Goal: Task Accomplishment & Management: Use online tool/utility

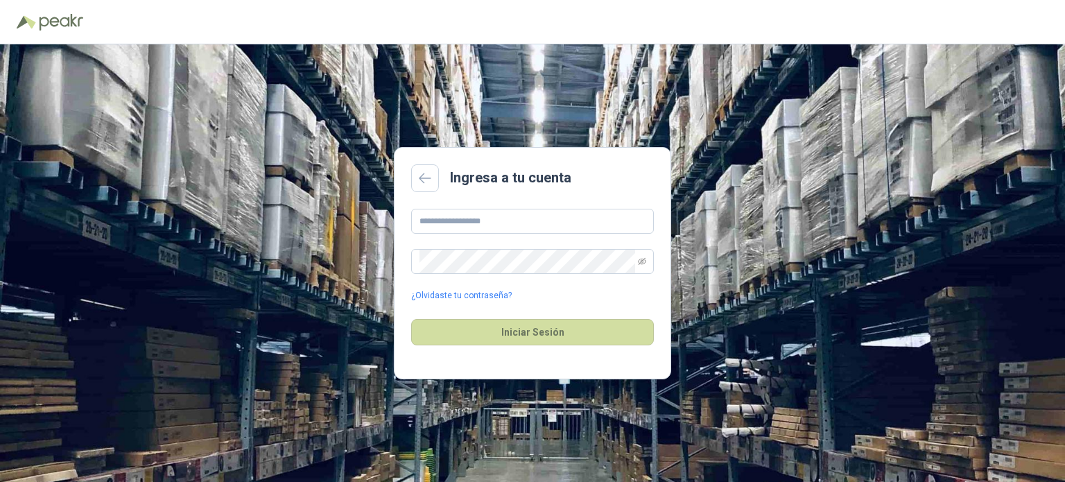
click at [515, 240] on div "¿Olvidaste tu contraseña?" at bounding box center [532, 256] width 243 height 94
click at [517, 233] on input "text" at bounding box center [532, 221] width 243 height 25
click at [517, 284] on div "¿Olvidaste tu contraseña?" at bounding box center [532, 256] width 243 height 94
click at [561, 216] on input "text" at bounding box center [532, 221] width 243 height 25
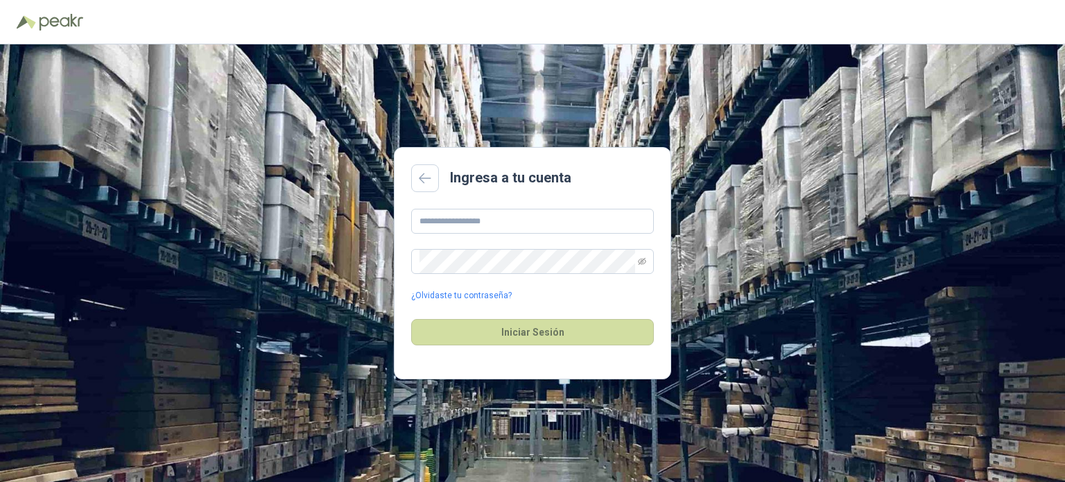
click at [467, 206] on main "Ingresa a tu cuenta ¿Olvidaste tu contraseña? Iniciar Sesión" at bounding box center [532, 263] width 277 height 232
click at [467, 223] on input "text" at bounding box center [532, 221] width 243 height 25
type input "**********"
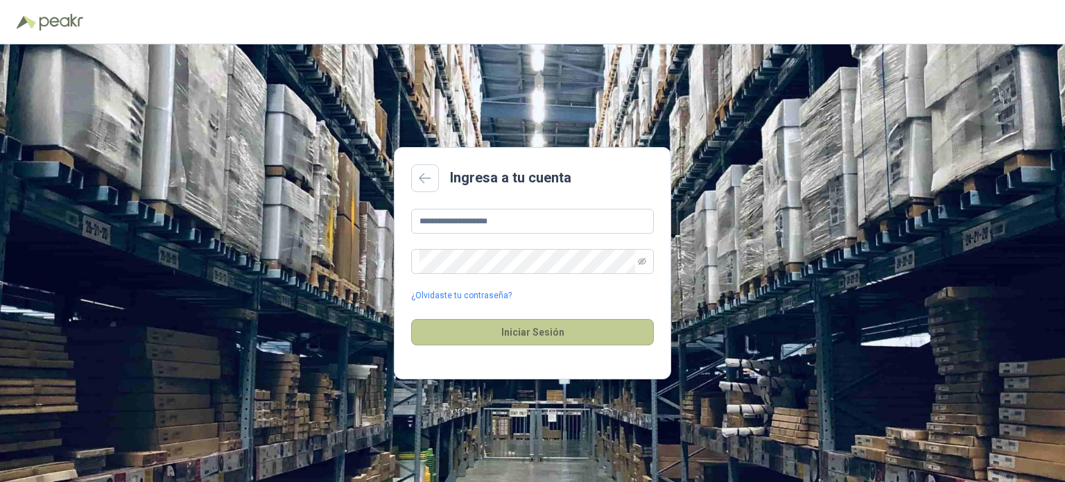
click at [529, 341] on button "Iniciar Sesión" at bounding box center [532, 332] width 243 height 26
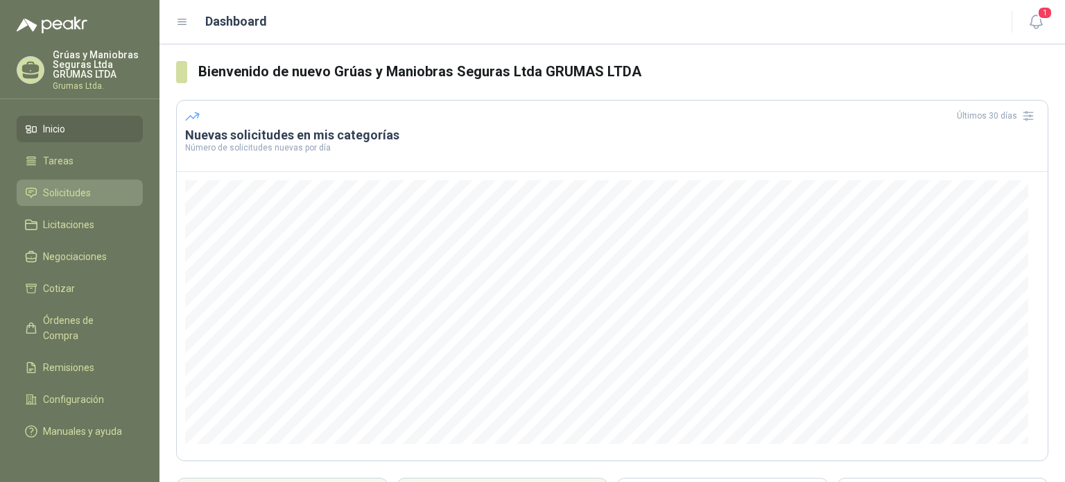
click at [74, 187] on span "Solicitudes" at bounding box center [67, 192] width 48 height 15
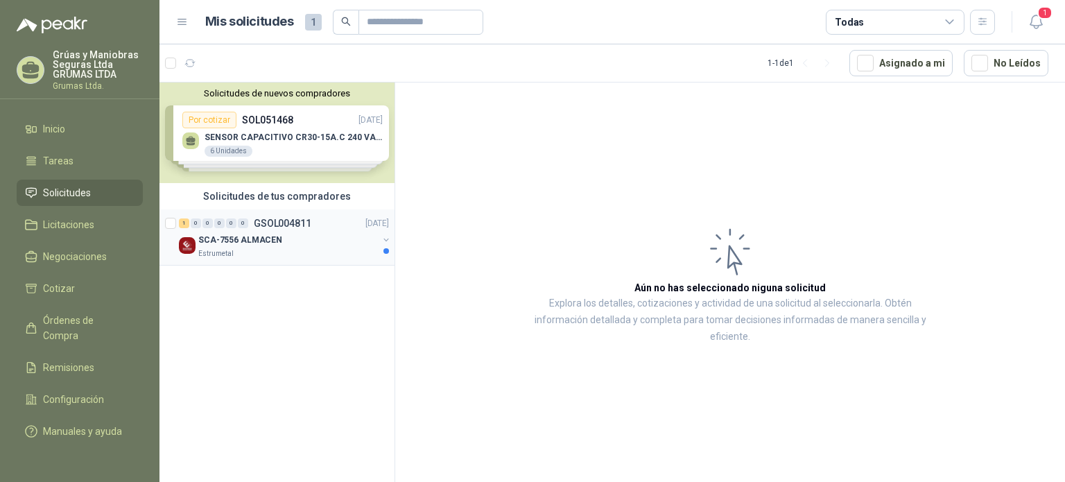
click at [237, 240] on p "SCA-7556 ALMACEN" at bounding box center [240, 240] width 84 height 13
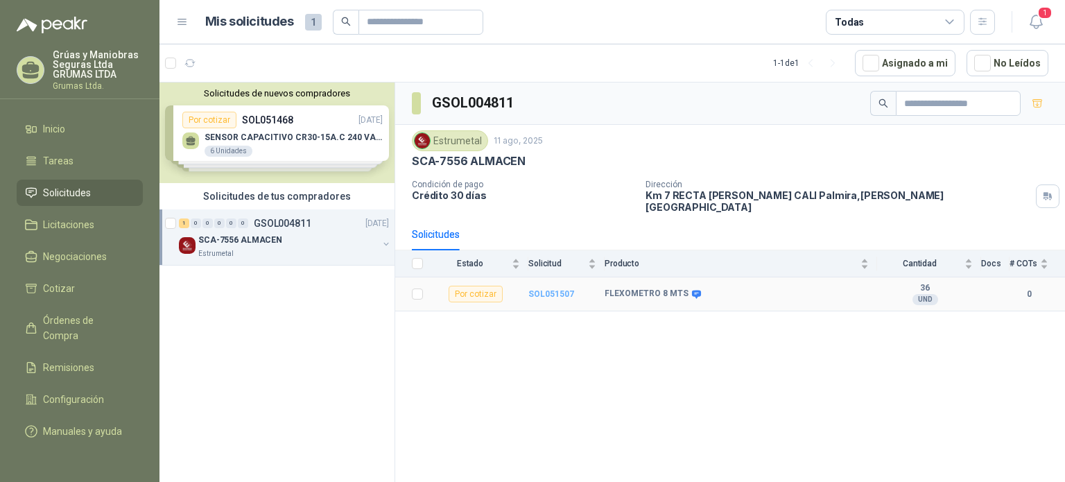
click at [547, 289] on b "SOL051507" at bounding box center [552, 294] width 46 height 10
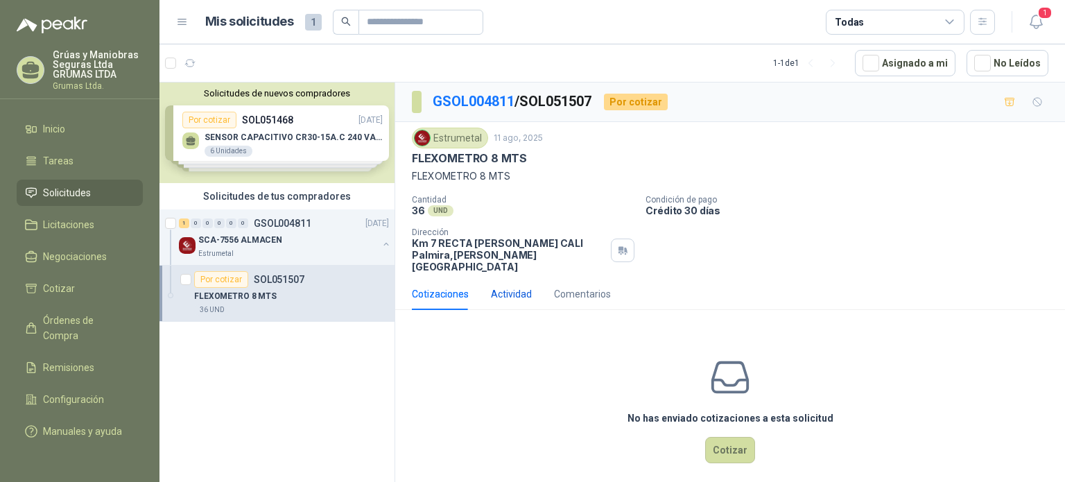
click at [497, 286] on div "Actividad" at bounding box center [511, 293] width 41 height 15
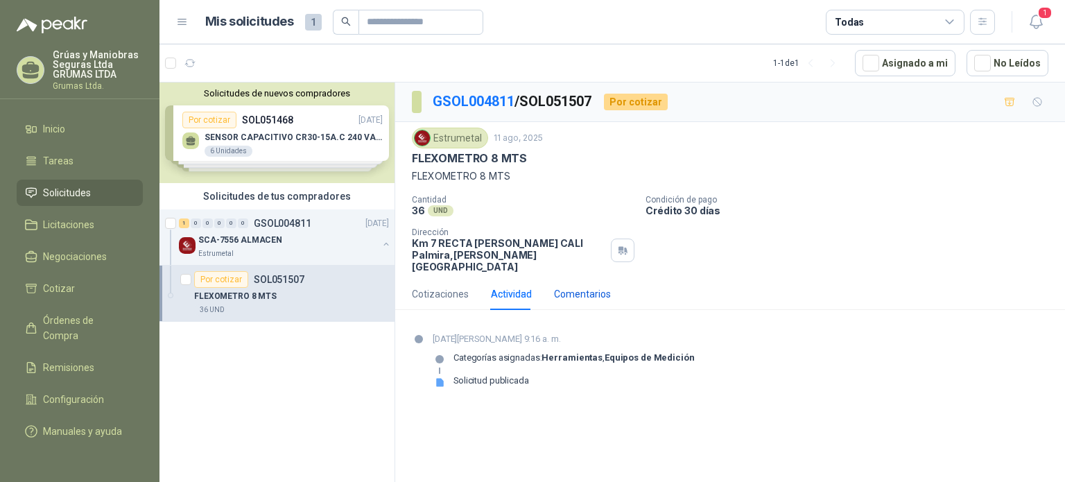
click at [590, 286] on div "Comentarios" at bounding box center [582, 293] width 57 height 15
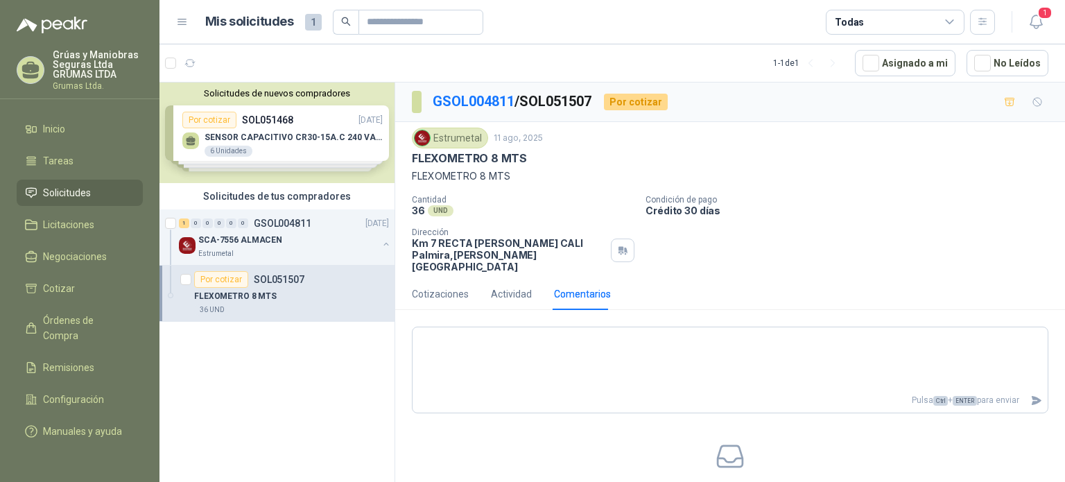
click at [441, 207] on div "UND" at bounding box center [441, 210] width 26 height 11
click at [683, 209] on p "Crédito 30 días" at bounding box center [853, 211] width 414 height 12
click at [283, 144] on div "Solicitudes de nuevos compradores Por cotizar SOL051468 11/08/25 SENSOR CAPACIT…" at bounding box center [277, 133] width 235 height 101
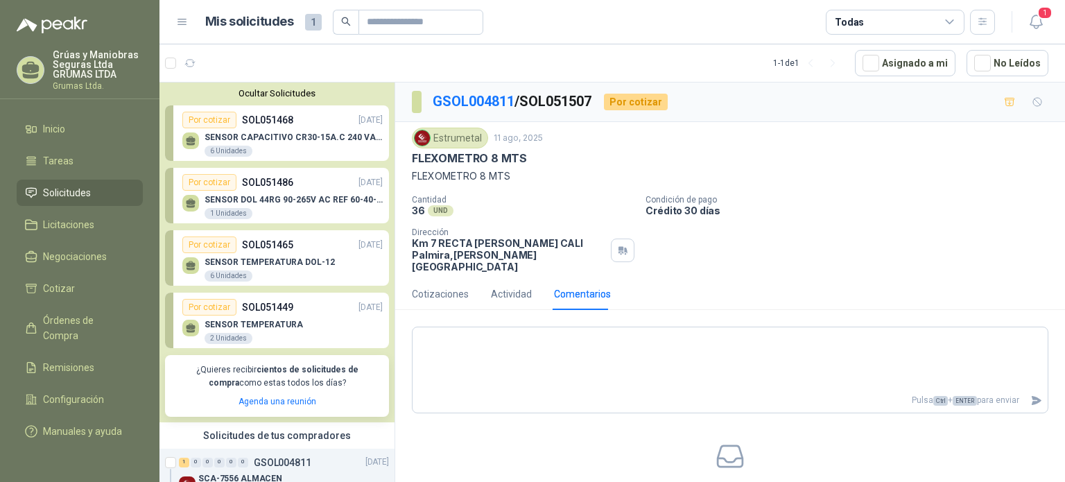
click at [324, 327] on div "SENSOR TEMPERATURA 2 Unidades" at bounding box center [282, 330] width 200 height 29
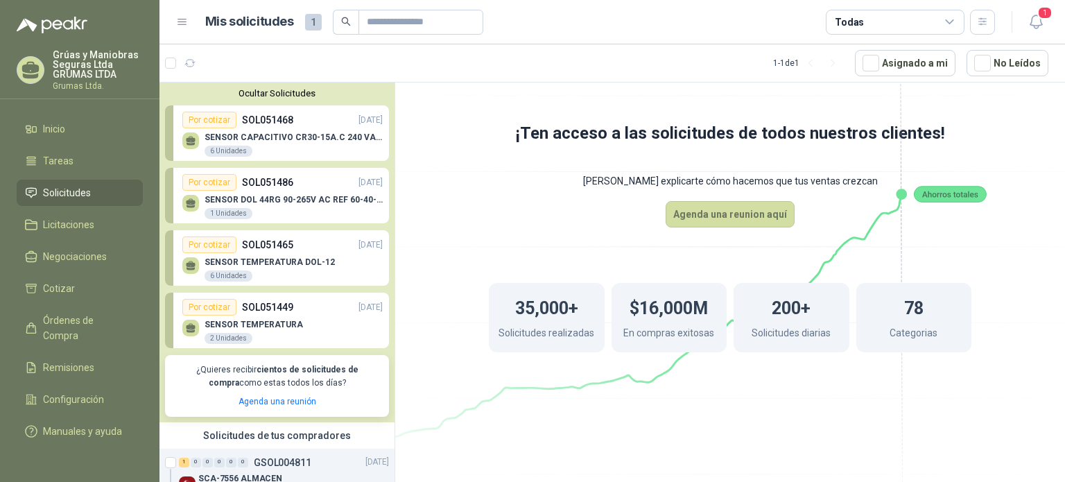
click at [297, 257] on p "SENSOR TEMPERATURA DOL-12" at bounding box center [270, 262] width 130 height 10
click at [297, 212] on div "SENSOR DOL 44RG 90-265V AC REF 60-40-06 1 Unidades" at bounding box center [294, 207] width 178 height 25
click at [312, 136] on p "SENSOR CAPACITIVO CR30-15A.C 240 VAC AUT" at bounding box center [294, 137] width 178 height 10
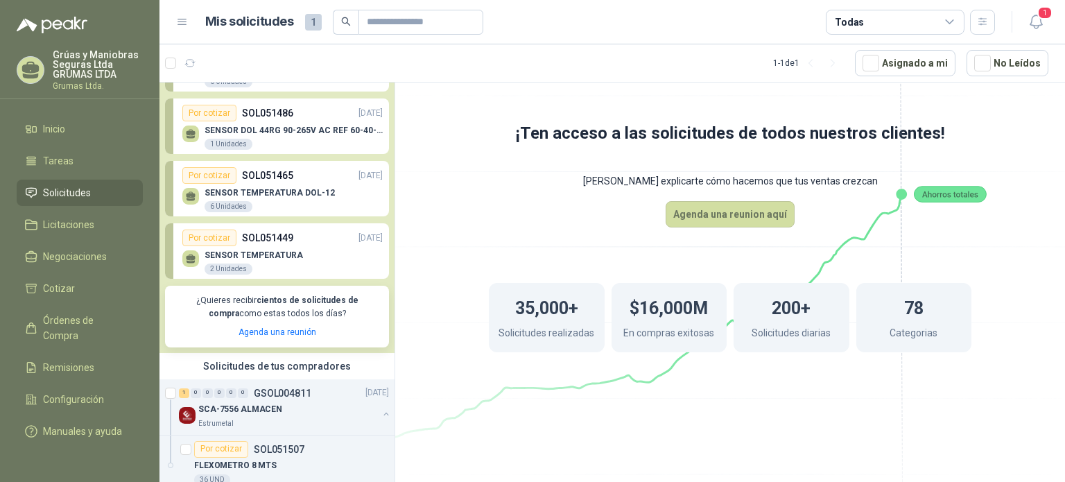
scroll to position [94, 0]
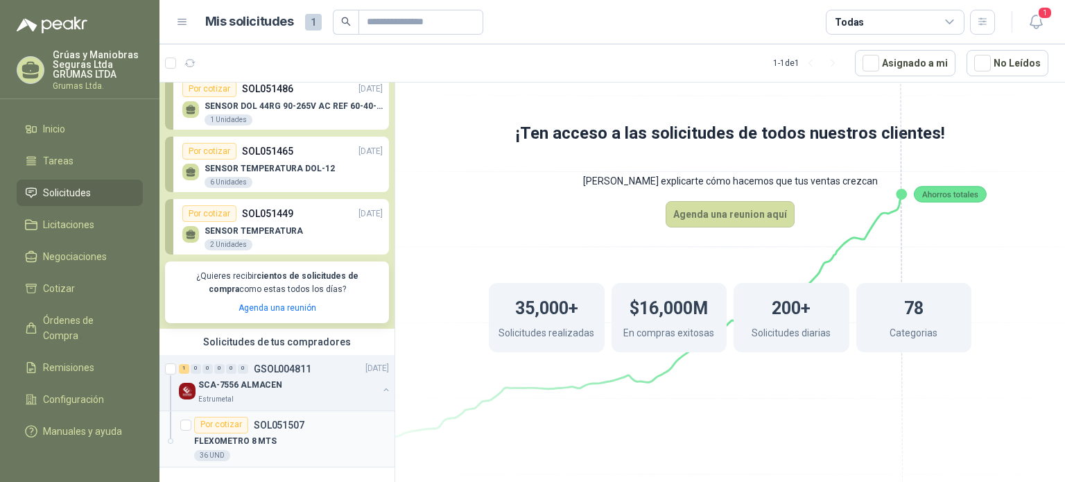
click at [294, 433] on div "FLEXOMETRO 8 MTS" at bounding box center [291, 441] width 195 height 17
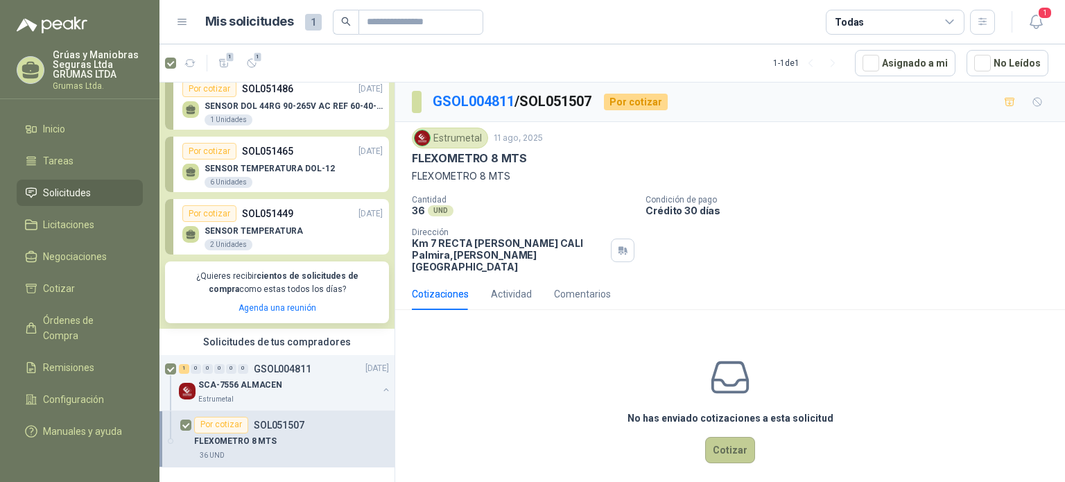
click at [750, 440] on button "Cotizar" at bounding box center [730, 450] width 50 height 26
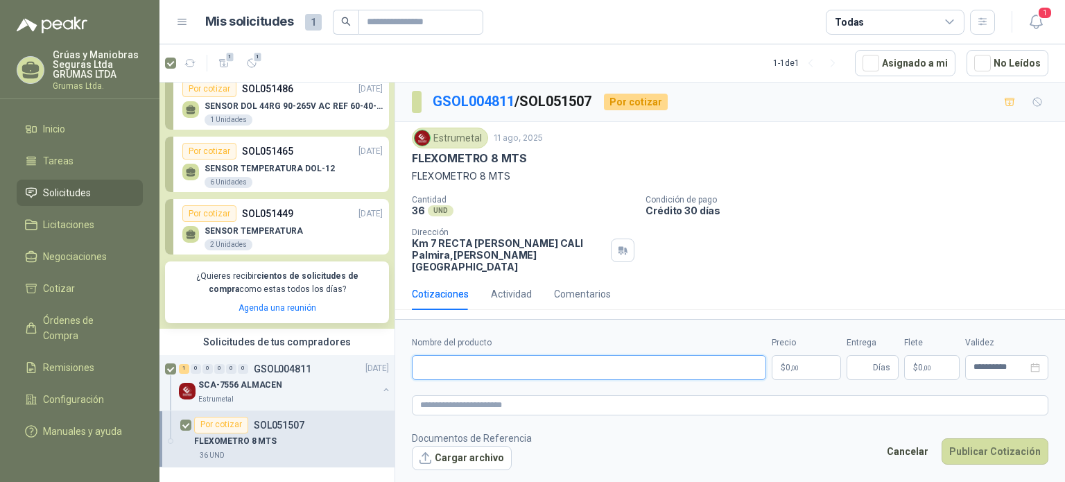
click at [725, 355] on input "Nombre del producto" at bounding box center [589, 367] width 354 height 25
click at [577, 395] on textarea at bounding box center [730, 405] width 637 height 20
click at [497, 286] on div "Actividad" at bounding box center [511, 293] width 41 height 15
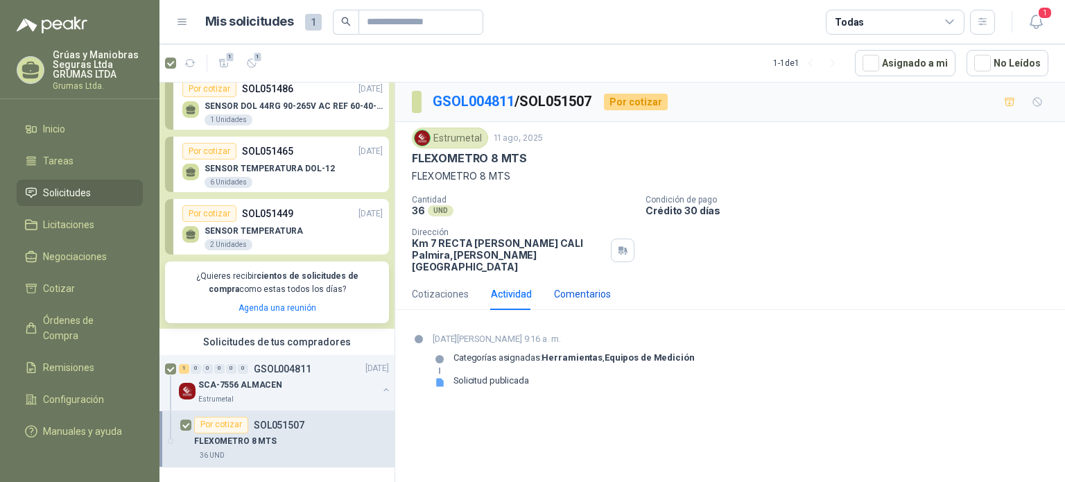
click at [593, 289] on div "Comentarios" at bounding box center [582, 293] width 57 height 15
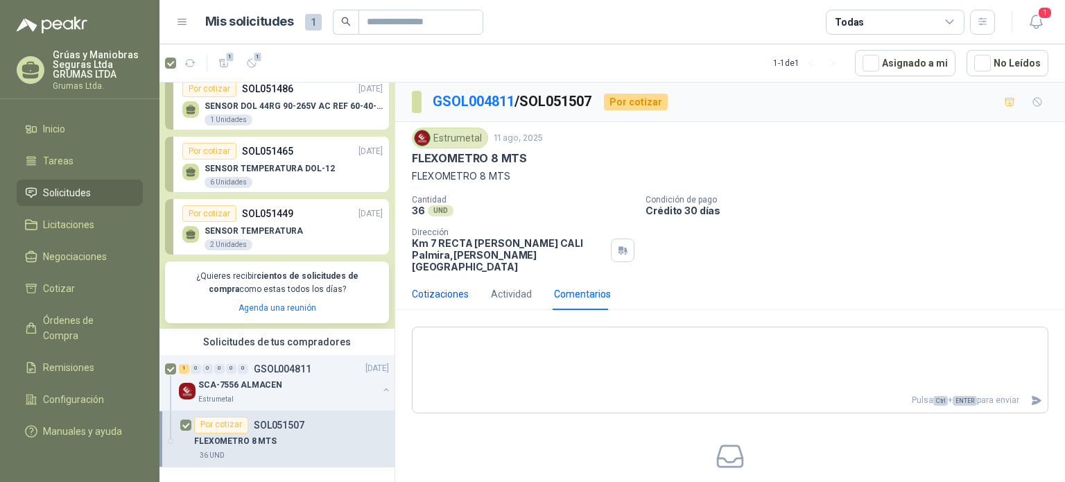
click at [422, 286] on div "Cotizaciones" at bounding box center [440, 293] width 57 height 15
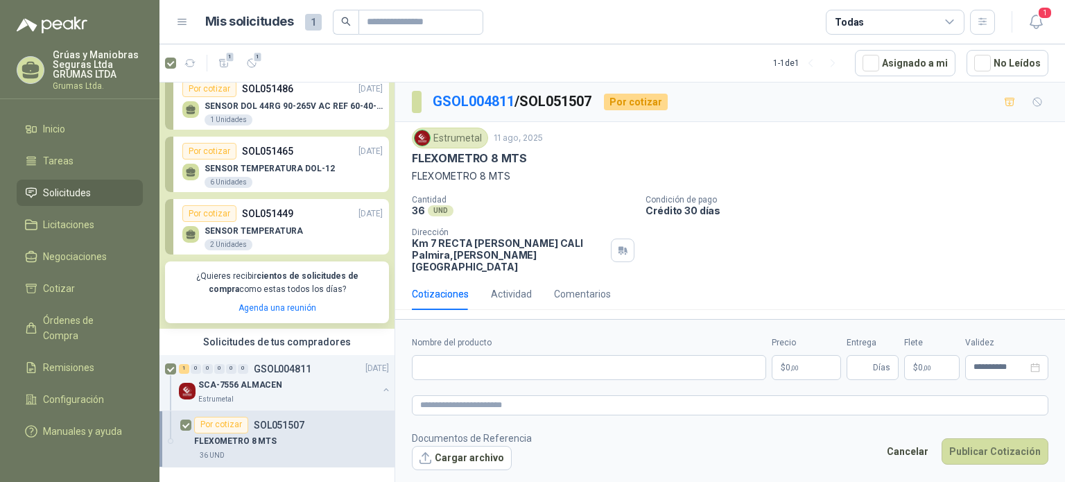
click at [750, 229] on div "Cantidad 36 UND  Condición de pago Crédito 30 días Dirección Km 7 RECTA PALMIR…" at bounding box center [730, 234] width 637 height 78
click at [1038, 11] on span "1" at bounding box center [1045, 12] width 15 height 13
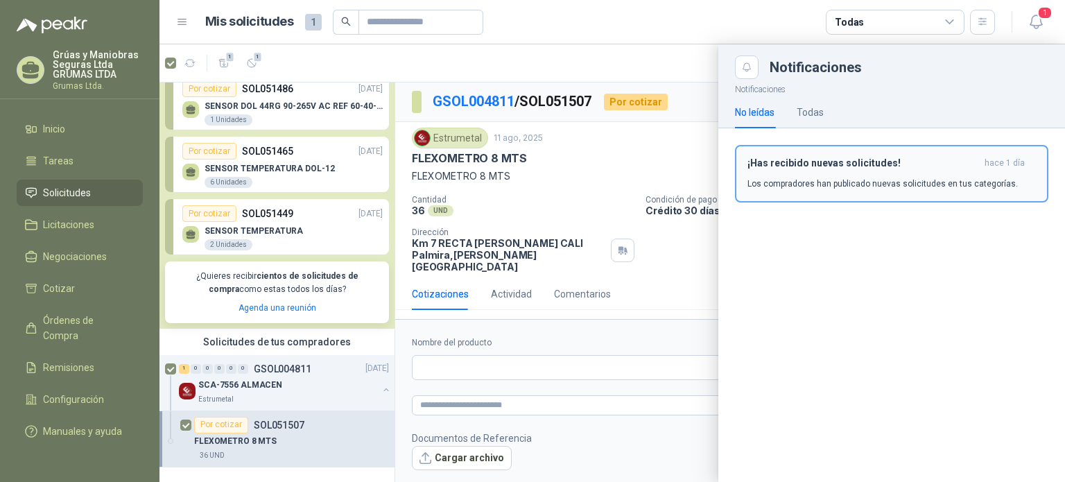
click at [877, 166] on h3 "¡Has recibido nuevas solicitudes!" at bounding box center [864, 163] width 232 height 12
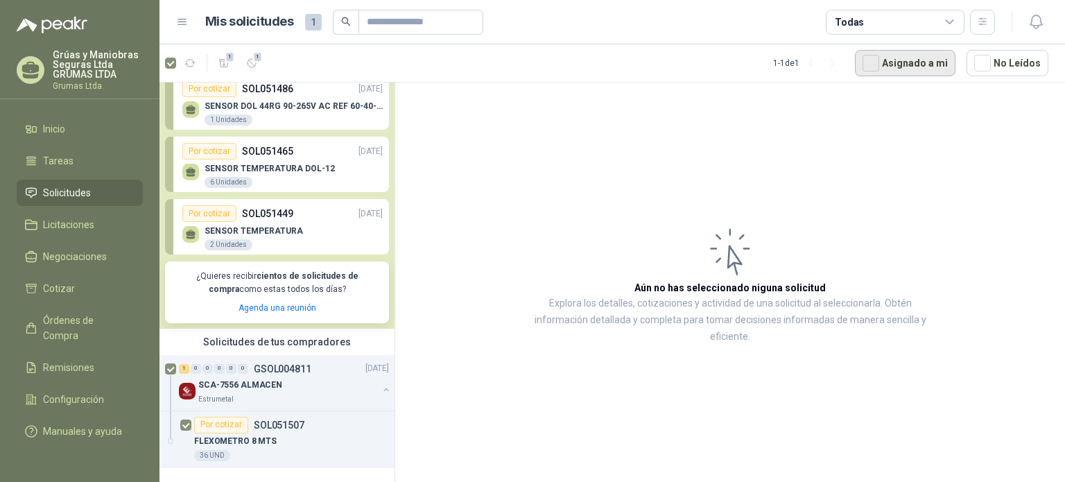
click at [909, 68] on button "Asignado a mi" at bounding box center [905, 63] width 101 height 26
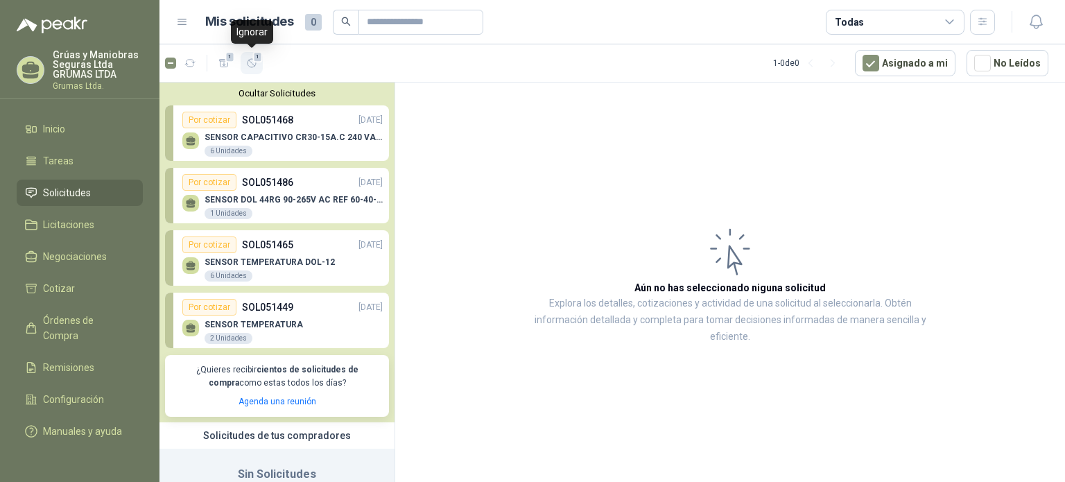
click at [248, 63] on icon "button" at bounding box center [252, 64] width 12 height 12
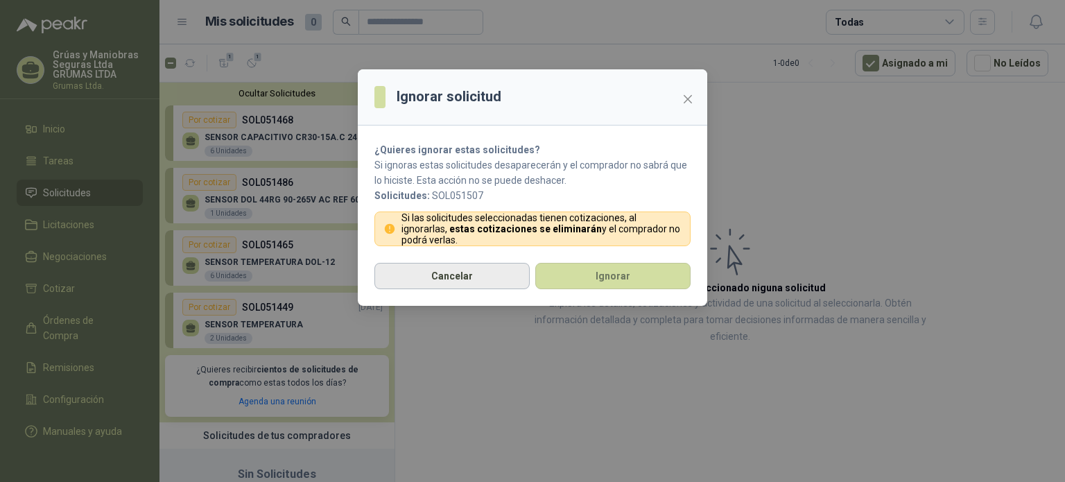
click at [445, 278] on button "Cancelar" at bounding box center [452, 276] width 155 height 26
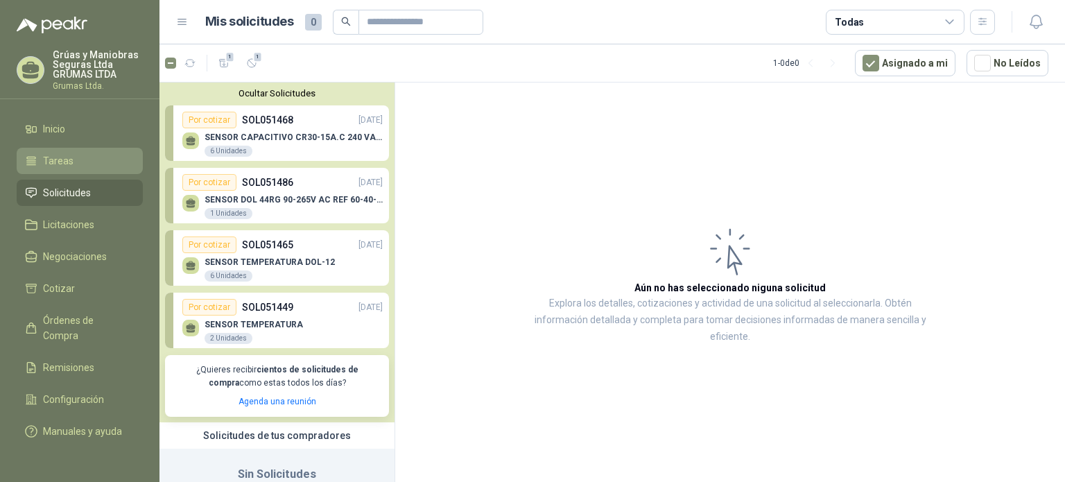
click at [72, 155] on li "Tareas" at bounding box center [80, 160] width 110 height 15
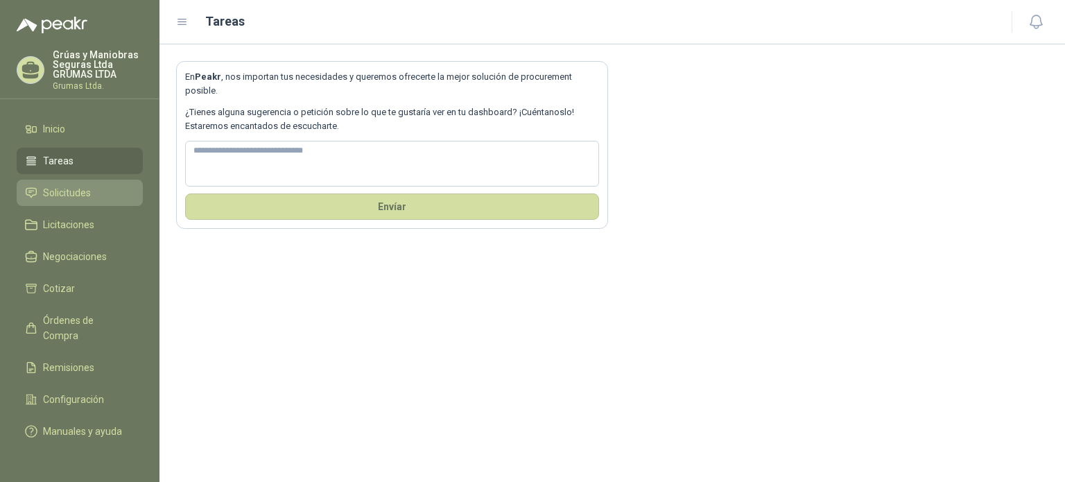
click at [67, 189] on span "Solicitudes" at bounding box center [67, 192] width 48 height 15
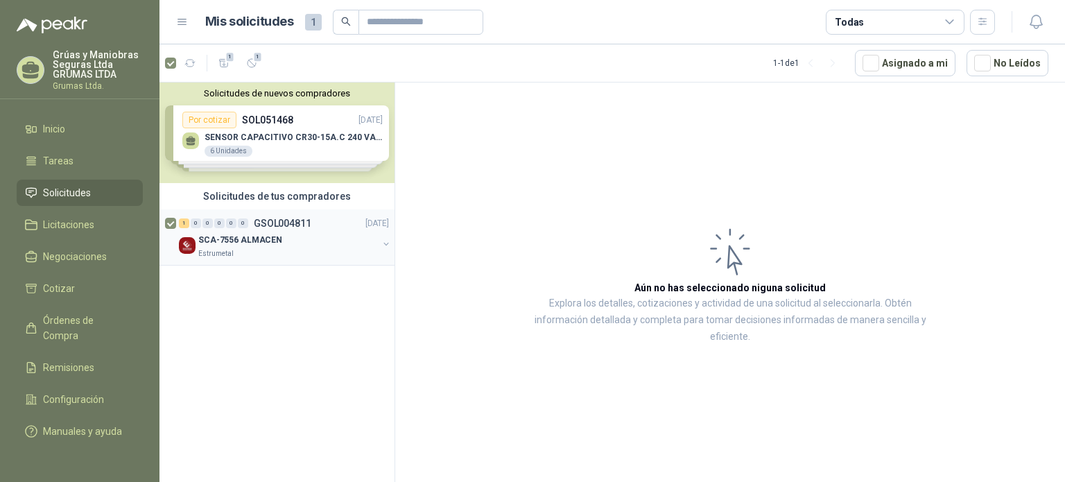
click at [384, 243] on button "button" at bounding box center [386, 244] width 11 height 11
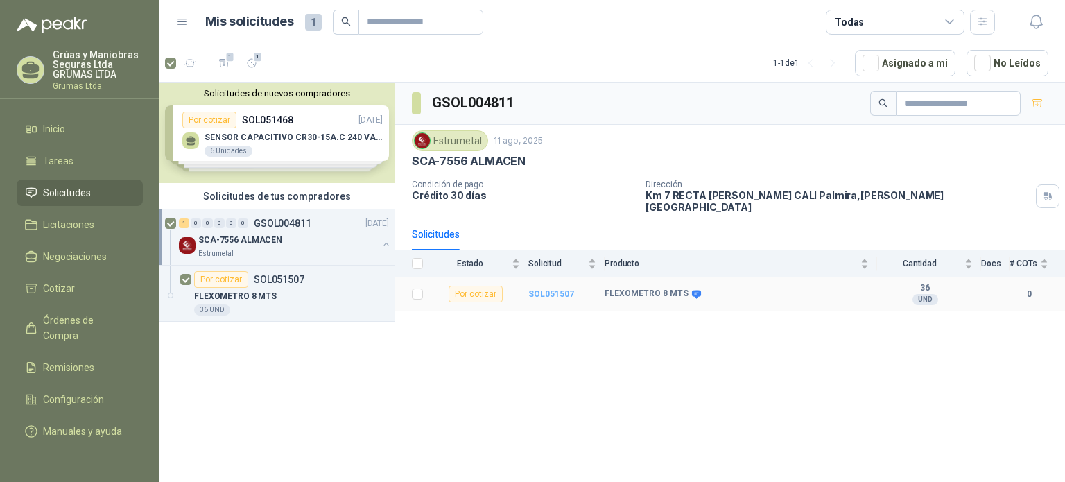
click at [554, 289] on b "SOL051507" at bounding box center [552, 294] width 46 height 10
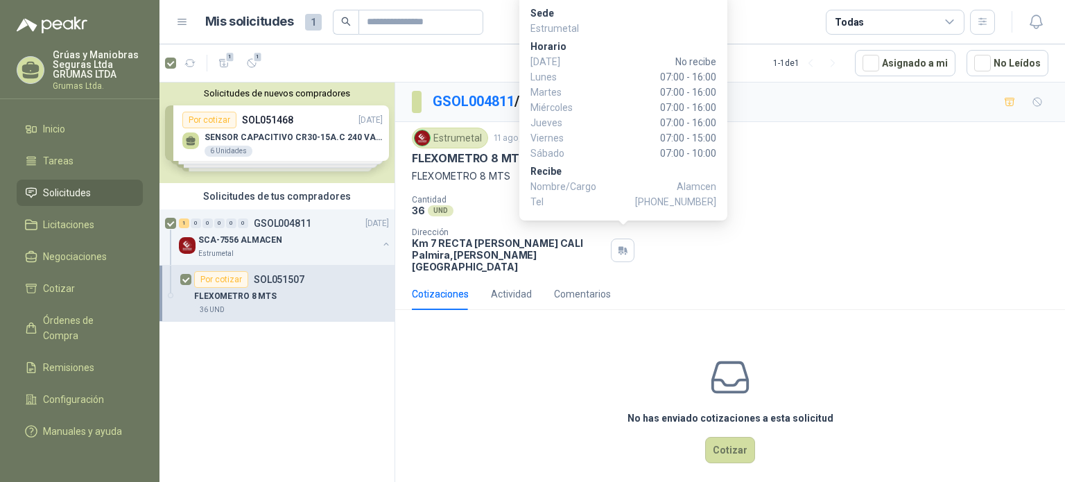
click at [807, 249] on div "Cantidad 36 UND  Condición de pago Crédito 30 días Dirección Km 7 RECTA PALMIR…" at bounding box center [730, 234] width 637 height 78
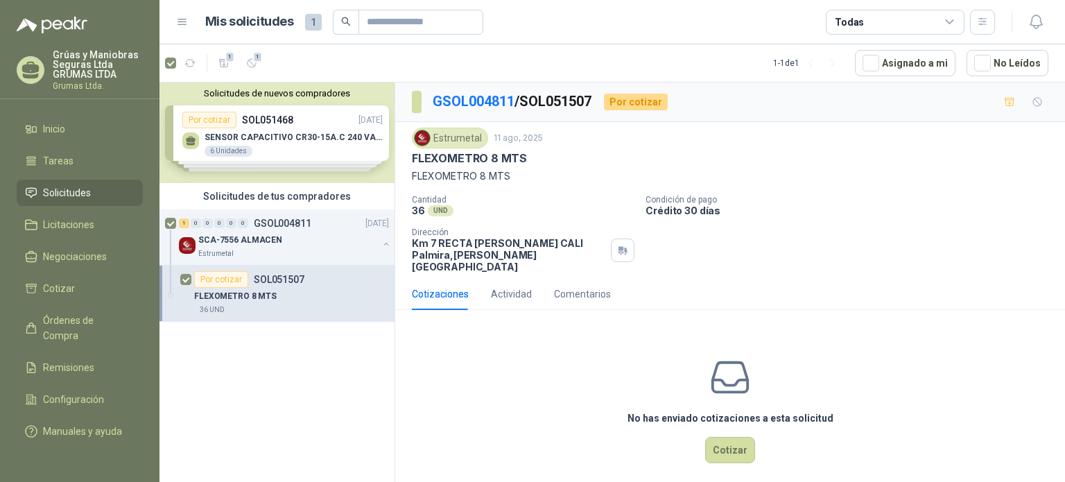
click at [233, 147] on div "Solicitudes de nuevos compradores Por cotizar SOL051468 11/08/25 SENSOR CAPACIT…" at bounding box center [277, 133] width 235 height 101
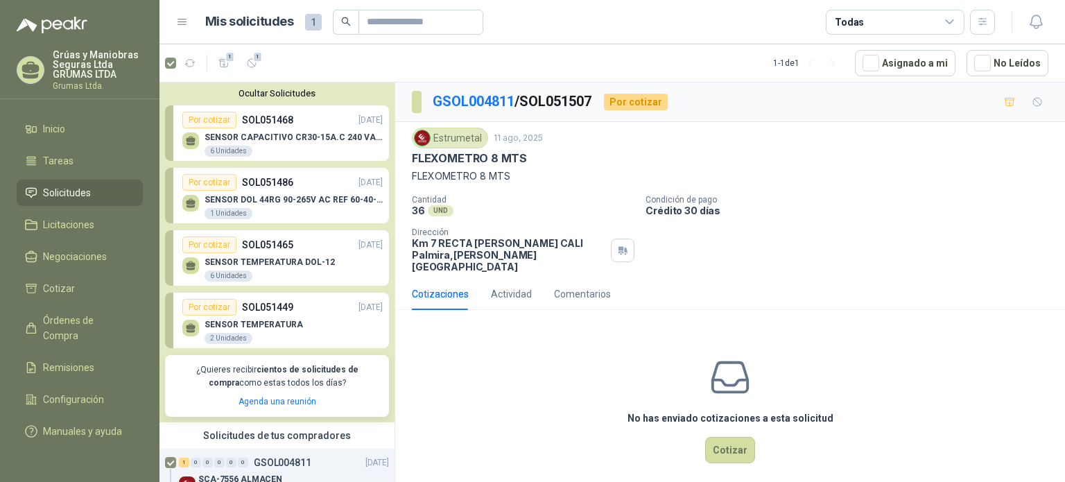
click at [300, 320] on div "SENSOR TEMPERATURA 2 Unidades" at bounding box center [282, 330] width 200 height 29
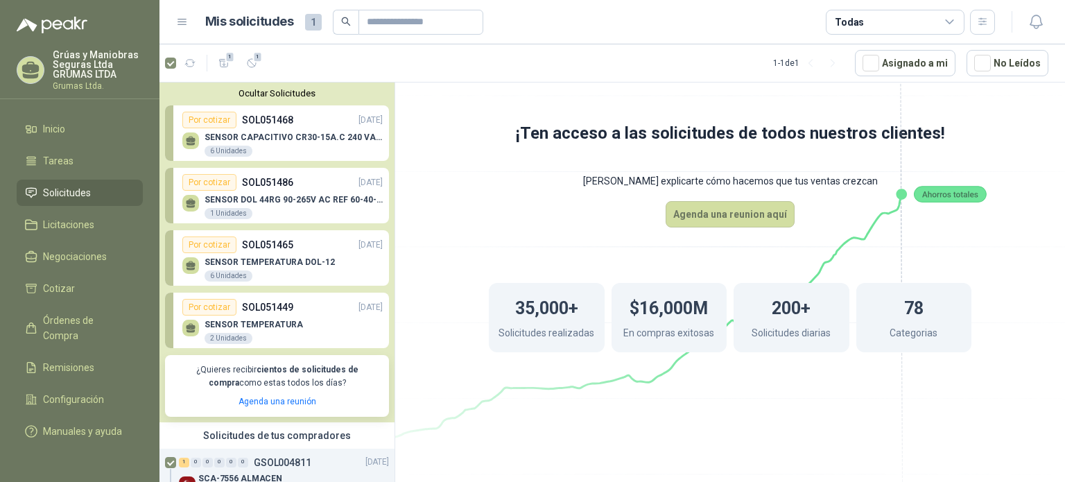
click at [294, 266] on p "SENSOR TEMPERATURA DOL-12" at bounding box center [270, 262] width 130 height 10
click at [298, 202] on p "SENSOR DOL 44RG 90-265V AC REF 60-40-06" at bounding box center [294, 200] width 178 height 10
click at [308, 128] on div "Por cotizar SOL051468 11/08/25" at bounding box center [282, 120] width 200 height 17
click at [269, 89] on button "Ocultar Solicitudes" at bounding box center [277, 93] width 224 height 10
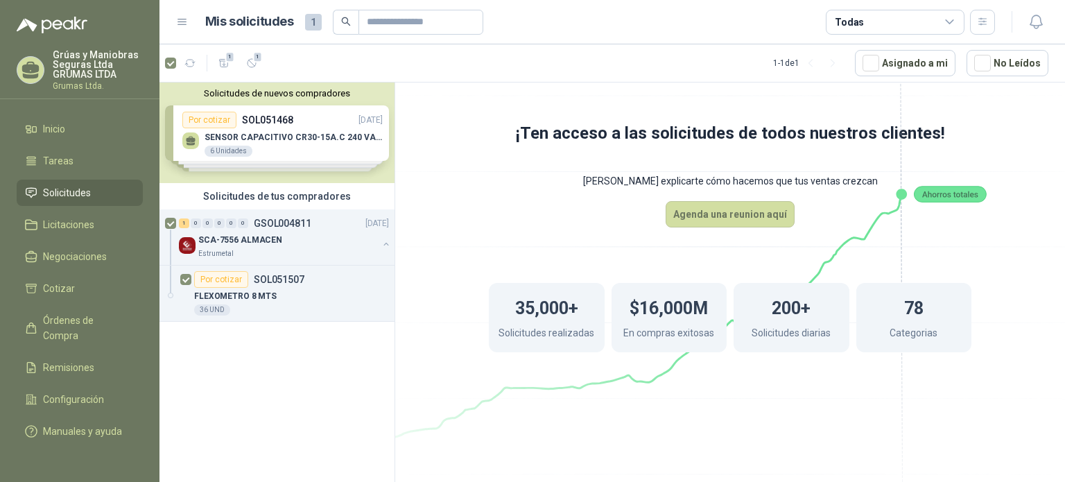
click at [269, 89] on button "Solicitudes de nuevos compradores" at bounding box center [277, 93] width 224 height 10
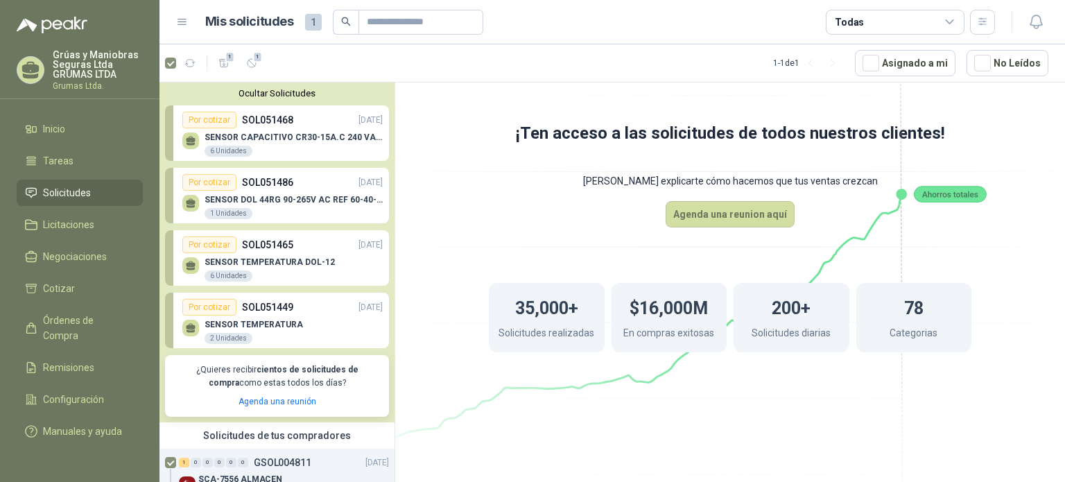
click at [269, 89] on button "Ocultar Solicitudes" at bounding box center [277, 93] width 224 height 10
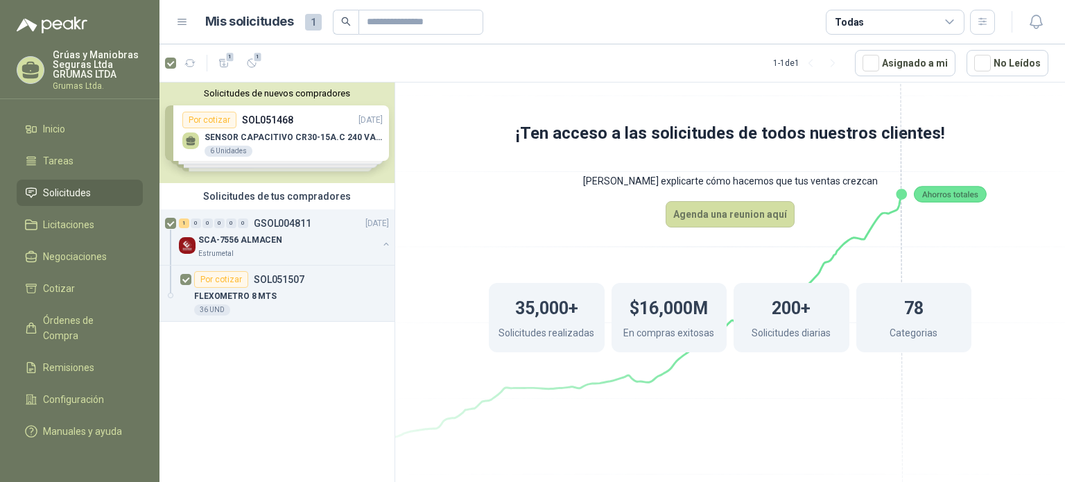
click at [269, 89] on button "Solicitudes de nuevos compradores" at bounding box center [277, 93] width 224 height 10
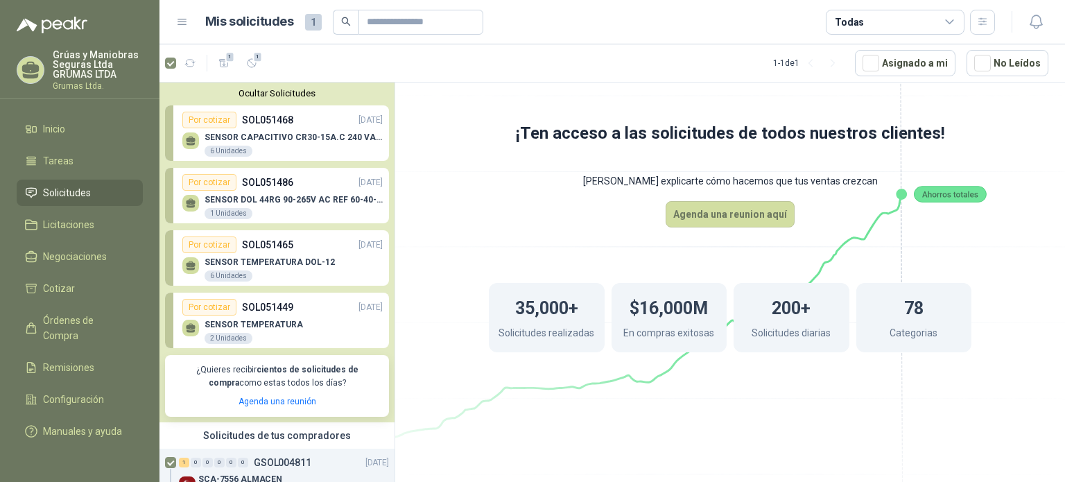
click at [269, 89] on button "Ocultar Solicitudes" at bounding box center [277, 93] width 224 height 10
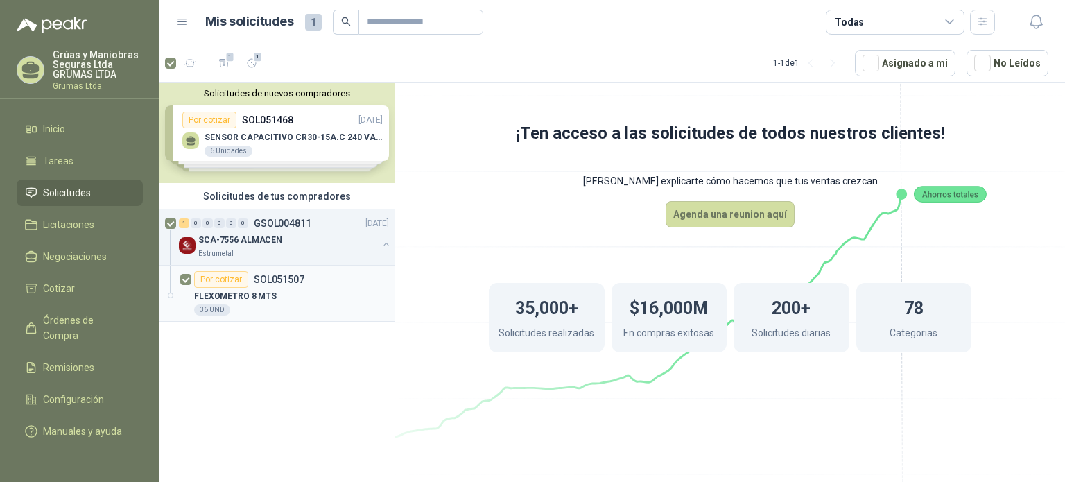
click at [294, 288] on div "FLEXOMETRO 8 MTS" at bounding box center [291, 296] width 195 height 17
